Goal: Use online tool/utility: Use online tool/utility

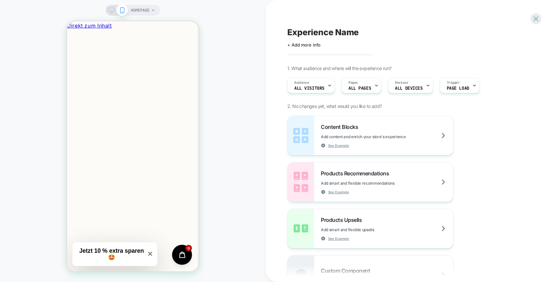
click at [150, 255] on icon "Close modal" at bounding box center [150, 254] width 4 height 4
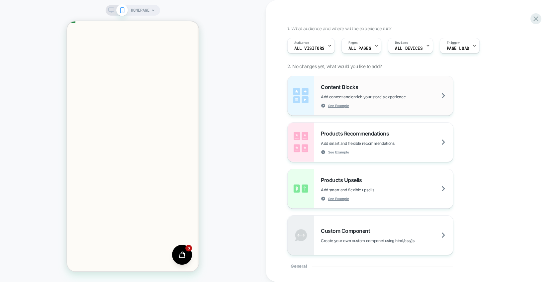
scroll to position [36, 0]
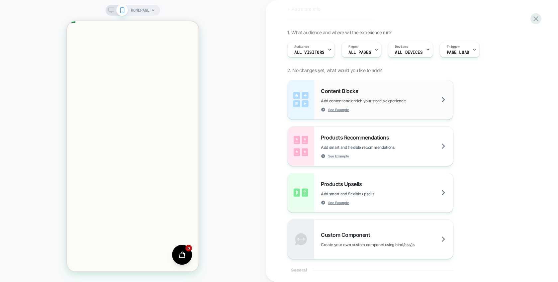
click at [0, 0] on div "Content Blocks Add content and enrich your store's experience See Example" at bounding box center [0, 0] width 0 height 0
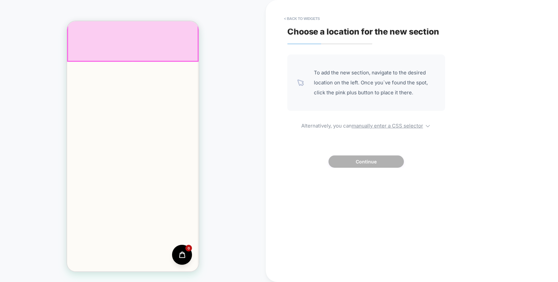
scroll to position [18, 0]
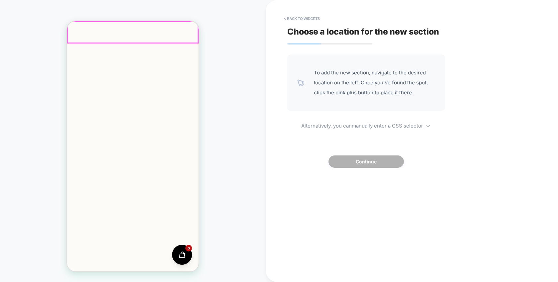
scroll to position [0, 0]
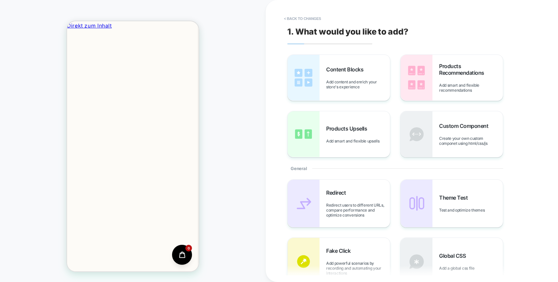
click at [288, 19] on button "< Back to changes" at bounding box center [303, 18] width 44 height 11
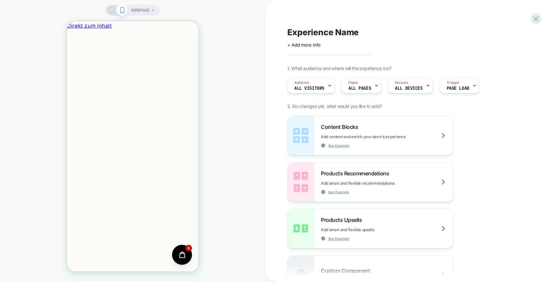
click at [141, 10] on span "HOMEPAGE" at bounding box center [140, 10] width 19 height 11
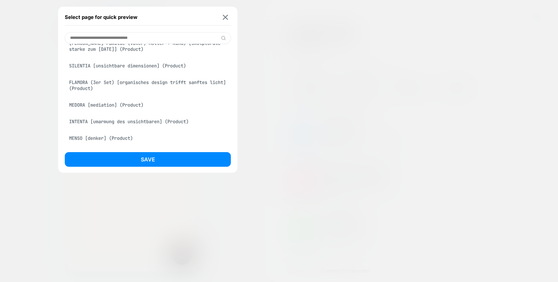
scroll to position [402, 0]
click at [131, 111] on div "MEDORA [mediation] (Product)" at bounding box center [148, 106] width 166 height 13
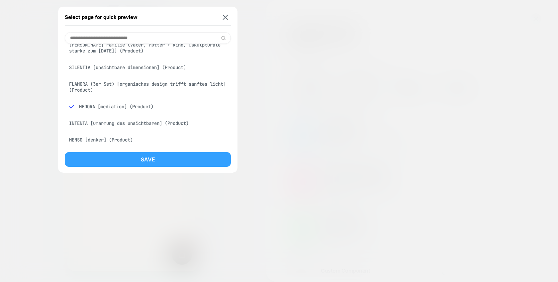
click at [157, 165] on button "Save" at bounding box center [148, 159] width 166 height 15
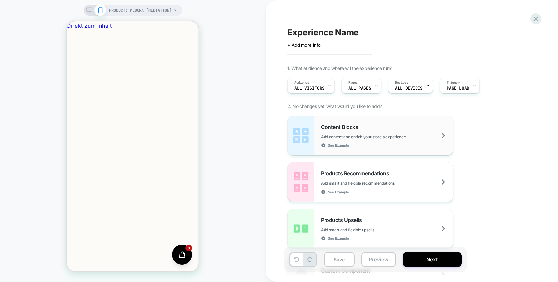
click at [393, 126] on div "Content Blocks Add content and enrich your store's experience See Example" at bounding box center [387, 136] width 132 height 24
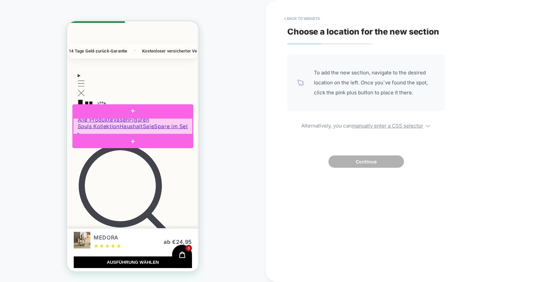
scroll to position [752, 0]
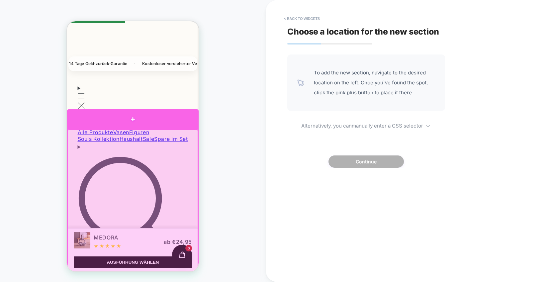
click at [132, 119] on div at bounding box center [133, 118] width 132 height 19
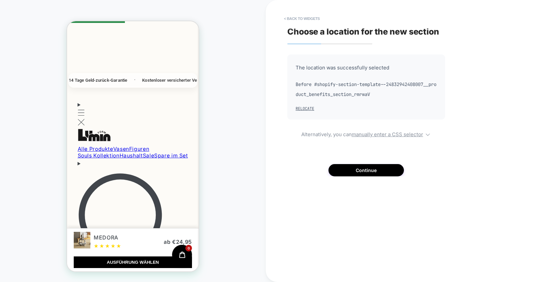
scroll to position [735, 0]
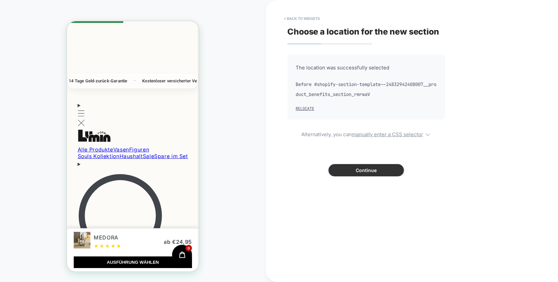
click at [376, 165] on button "Continue" at bounding box center [366, 170] width 75 height 12
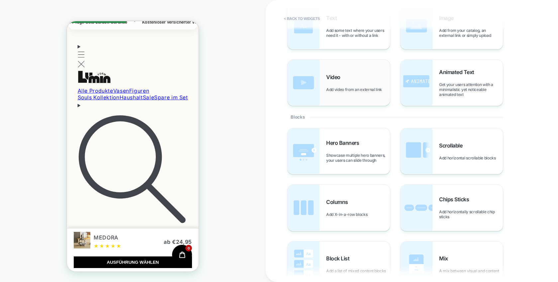
scroll to position [0, 0]
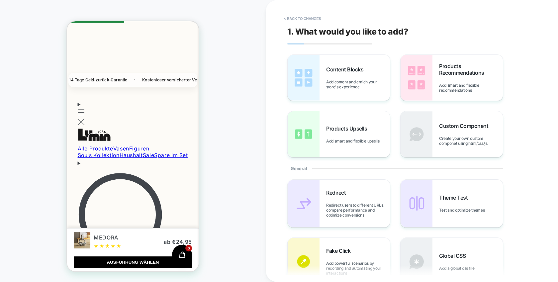
scroll to position [734, 0]
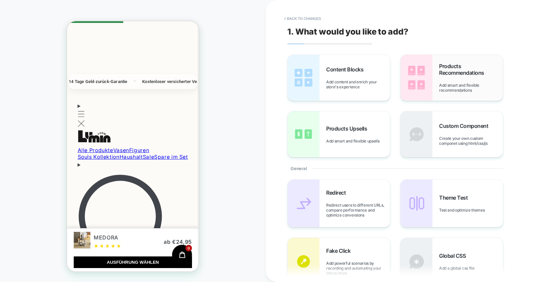
click at [425, 84] on img at bounding box center [417, 78] width 32 height 46
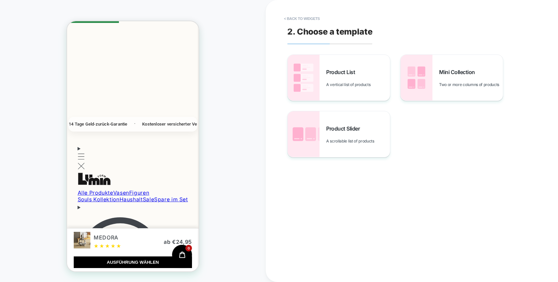
scroll to position [594, 0]
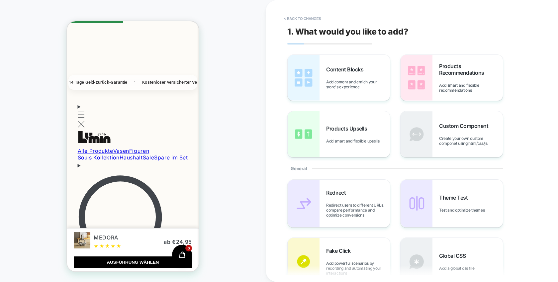
scroll to position [734, 0]
click at [286, 19] on button "< Back to changes" at bounding box center [303, 18] width 44 height 11
